Goal: Information Seeking & Learning: Learn about a topic

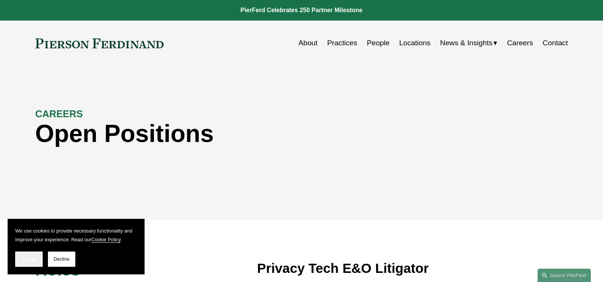
click at [26, 260] on span "Accept" at bounding box center [29, 259] width 14 height 5
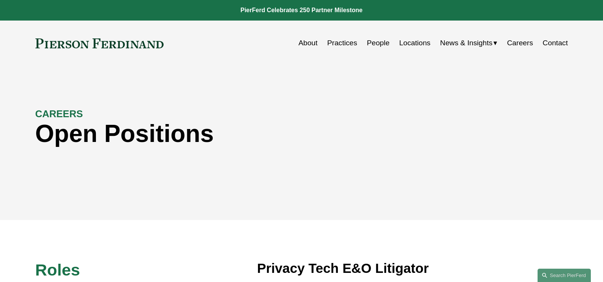
click at [519, 45] on link "Careers" at bounding box center [521, 43] width 26 height 14
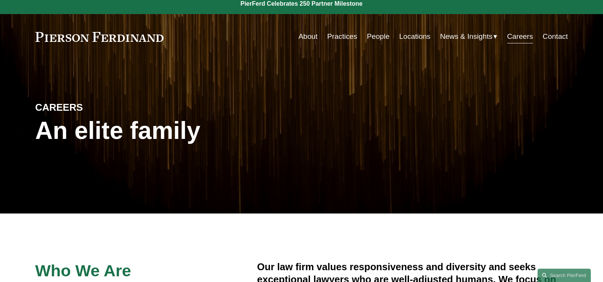
scroll to position [228, 0]
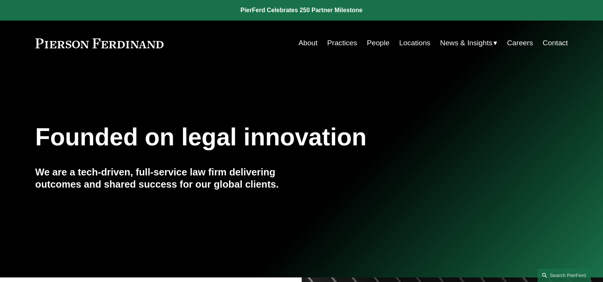
click at [515, 43] on link "Careers" at bounding box center [521, 43] width 26 height 14
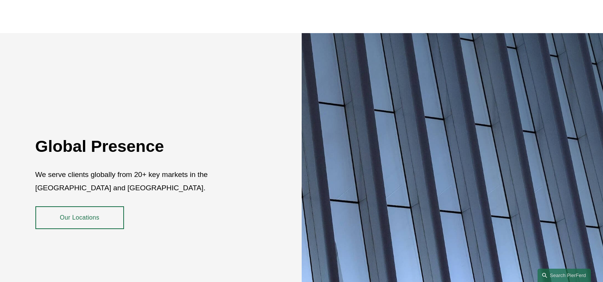
scroll to position [1399, 0]
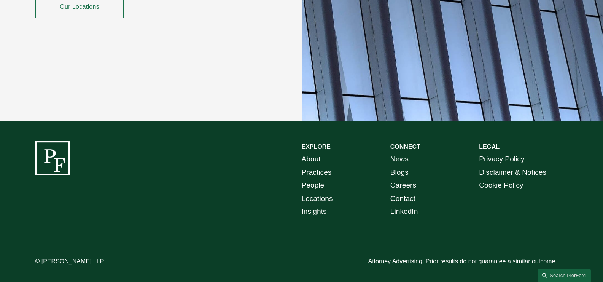
click at [410, 180] on link "Careers" at bounding box center [404, 185] width 26 height 13
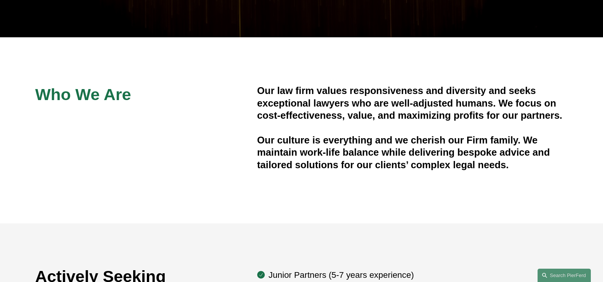
scroll to position [365, 0]
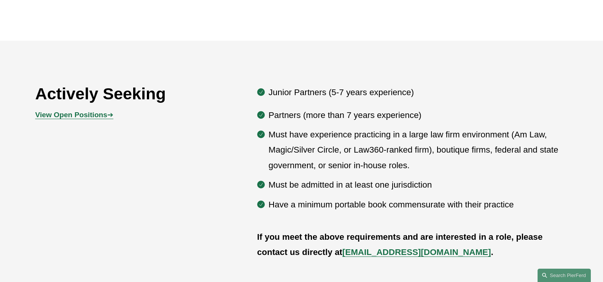
click at [435, 159] on p "Must have experience practicing in a large law firm environment (Am Law, Magic/…" at bounding box center [419, 150] width 300 height 46
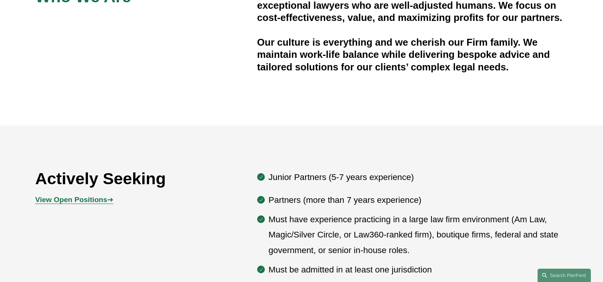
scroll to position [274, 0]
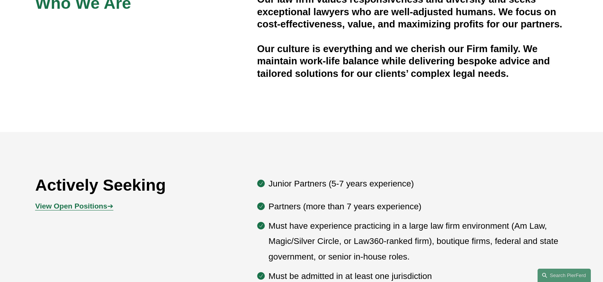
click at [82, 207] on strong "View Open Positions" at bounding box center [71, 206] width 72 height 8
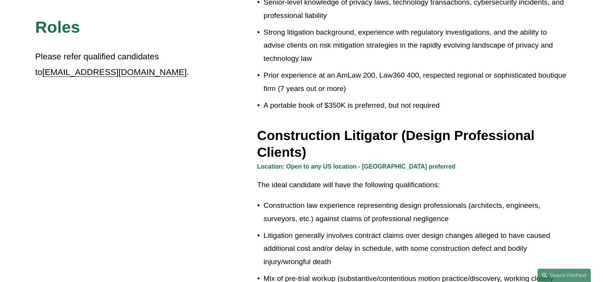
scroll to position [853, 0]
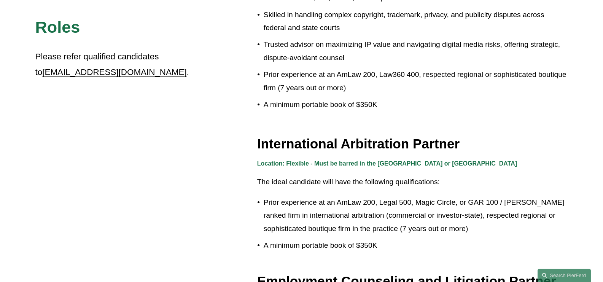
click at [490, 122] on div "Roles Please refer qualified candidates to recruit@pierferd.com . Privacy Tech …" at bounding box center [301, 29] width 603 height 1244
click at [126, 14] on div "Roles Please refer qualified candidates to recruit@pierferd.com . Privacy Tech …" at bounding box center [301, 29] width 603 height 1244
